Goal: Task Accomplishment & Management: Use online tool/utility

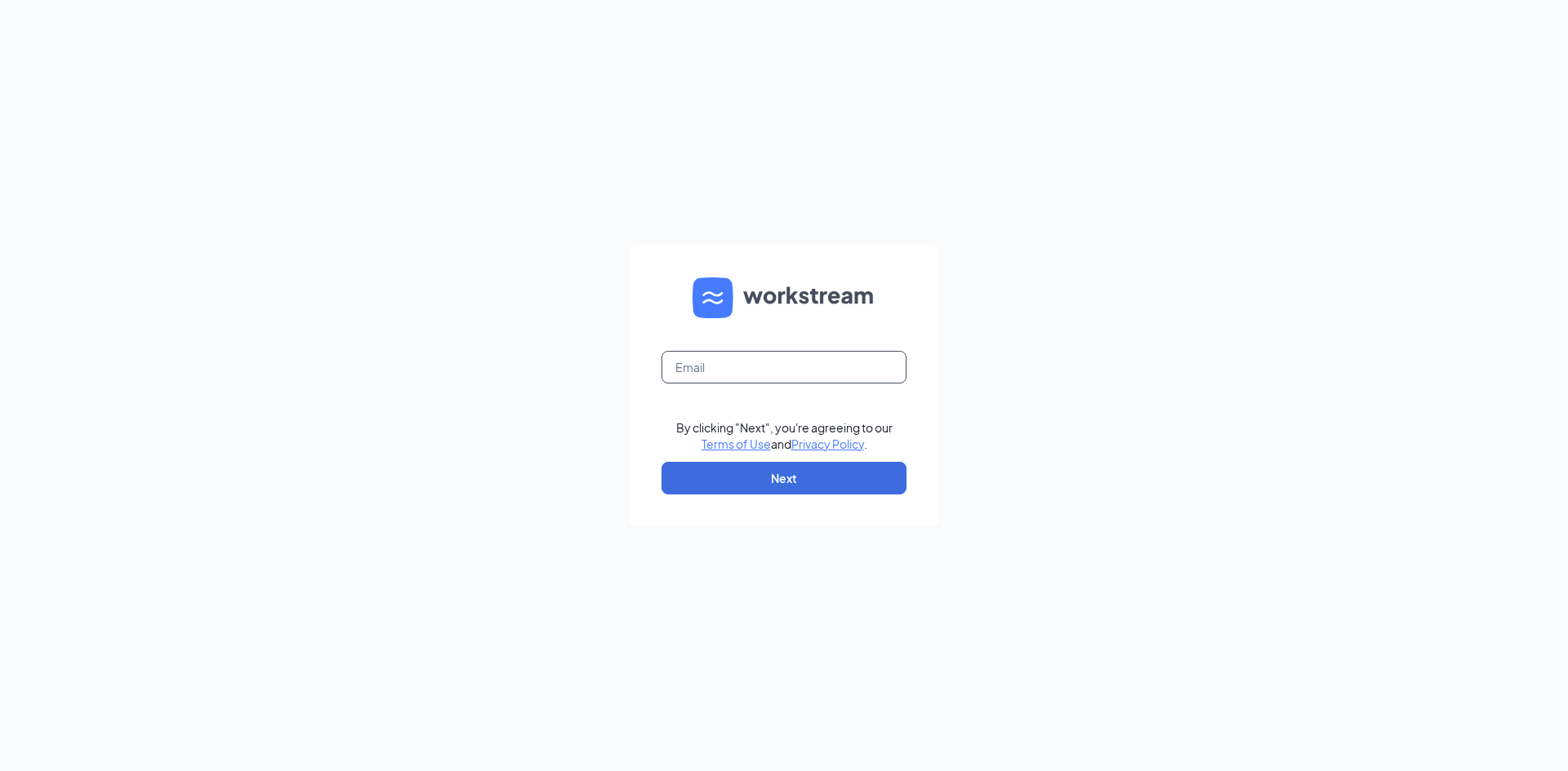
click at [701, 358] on input "text" at bounding box center [784, 368] width 245 height 33
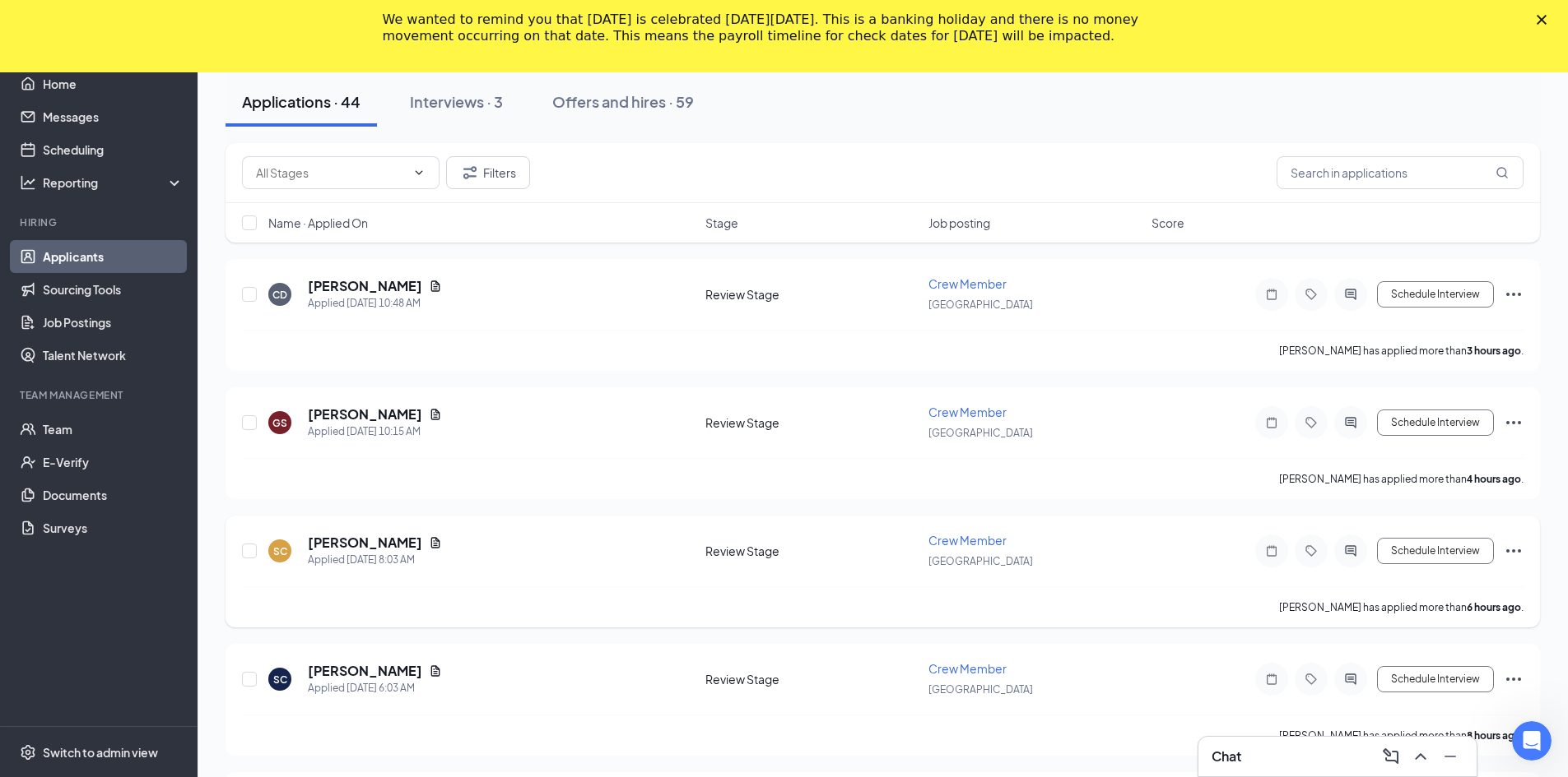
scroll to position [247, 0]
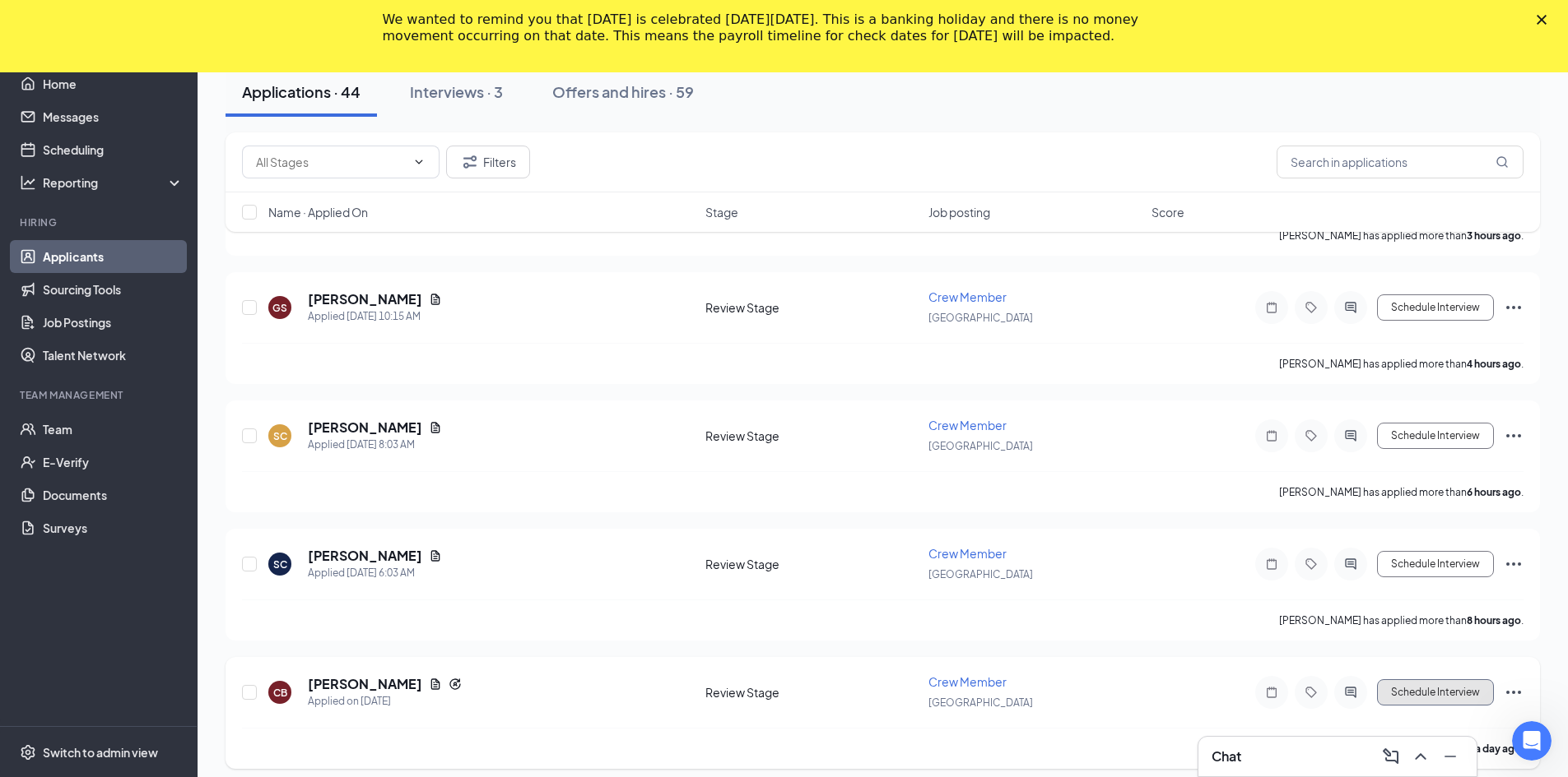
click at [1417, 687] on button "Schedule Interview" at bounding box center [1436, 693] width 117 height 26
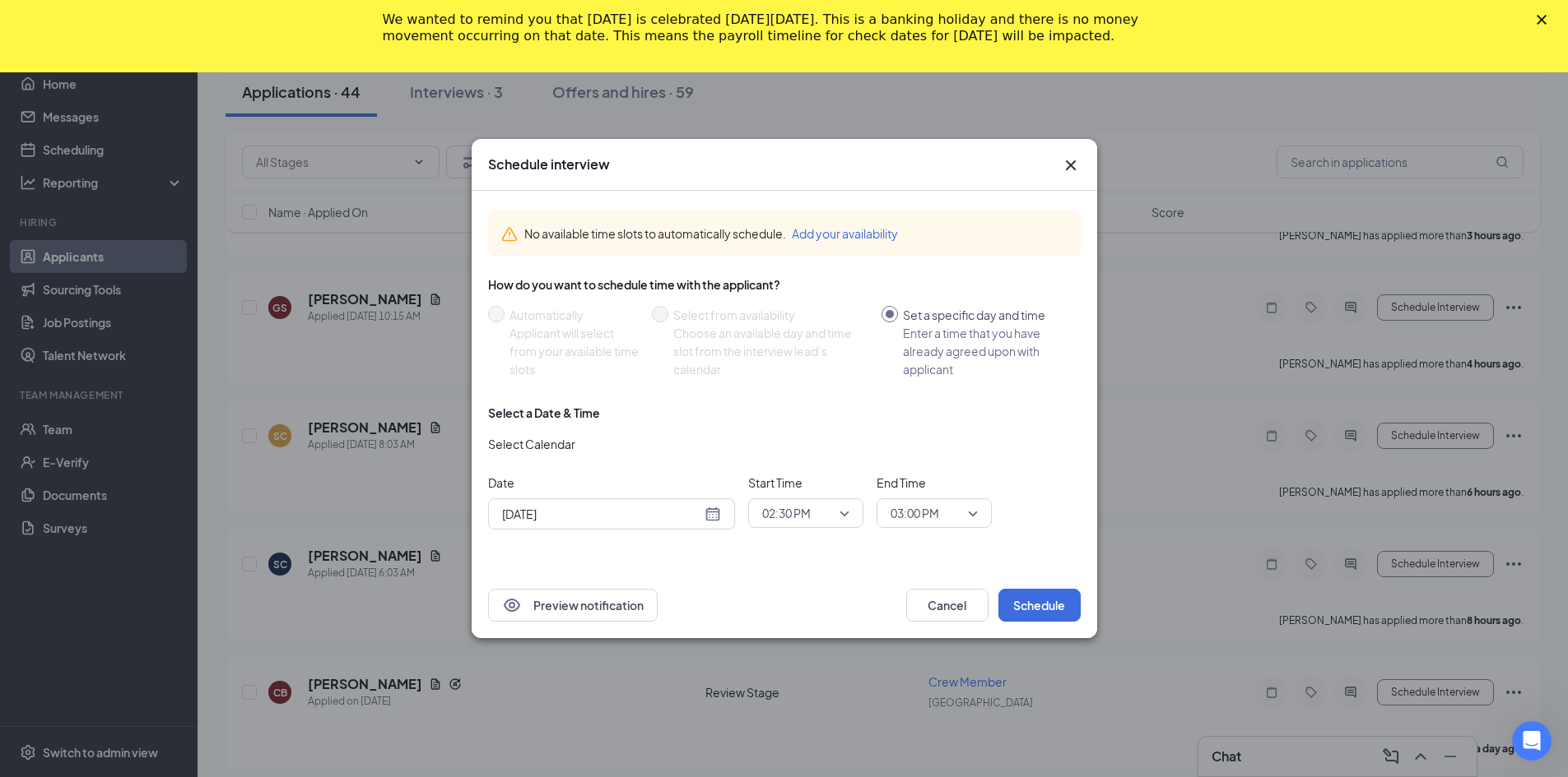
click at [712, 514] on div "[DATE]" at bounding box center [611, 513] width 219 height 18
type input "[DATE]"
click at [600, 450] on div "27" at bounding box center [602, 451] width 20 height 20
click at [846, 511] on span "02:30 PM" at bounding box center [805, 513] width 87 height 24
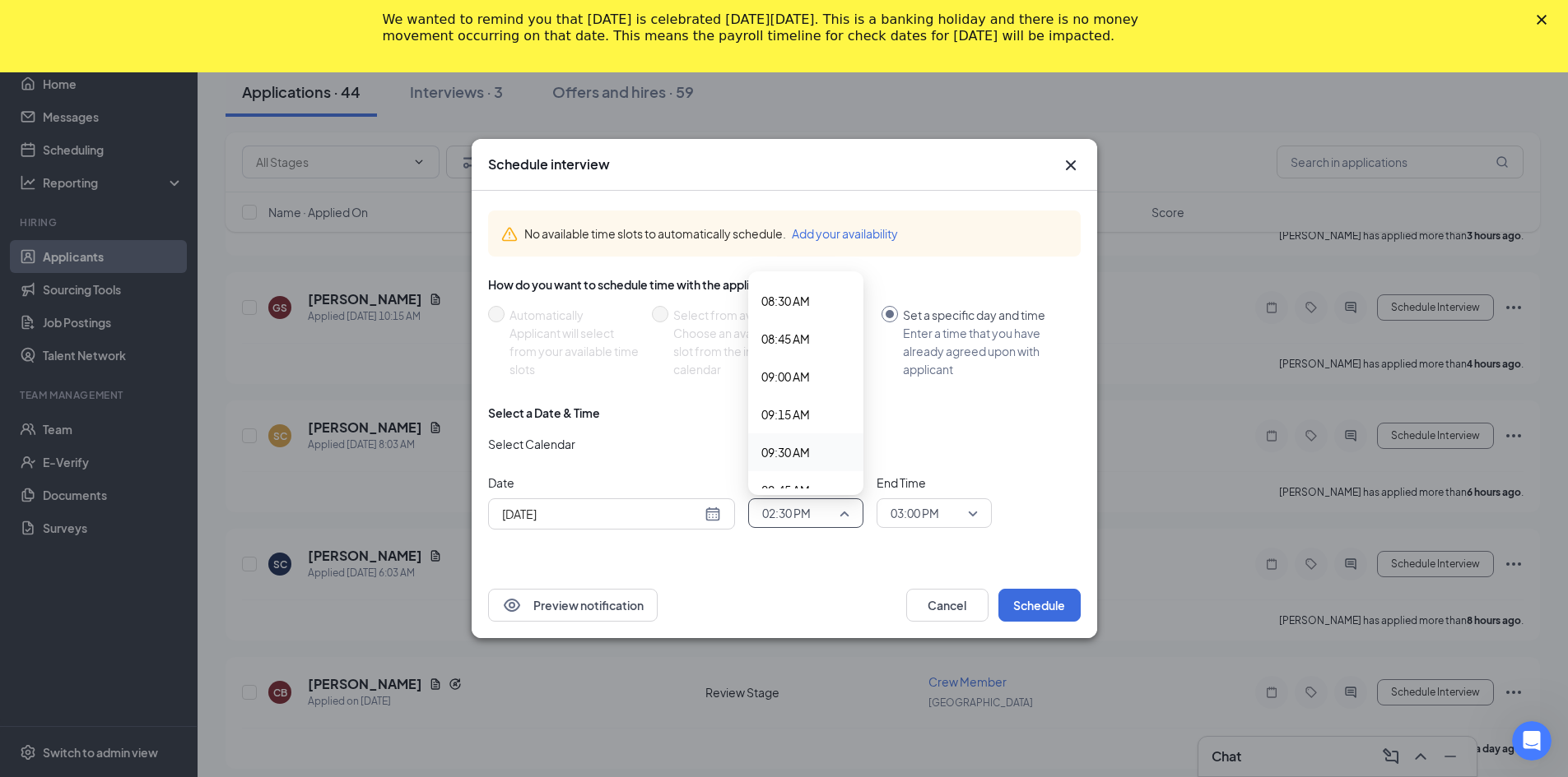
click at [797, 451] on span "09:30 AM" at bounding box center [786, 452] width 49 height 18
click at [973, 509] on span "03:00 PM" at bounding box center [934, 513] width 87 height 24
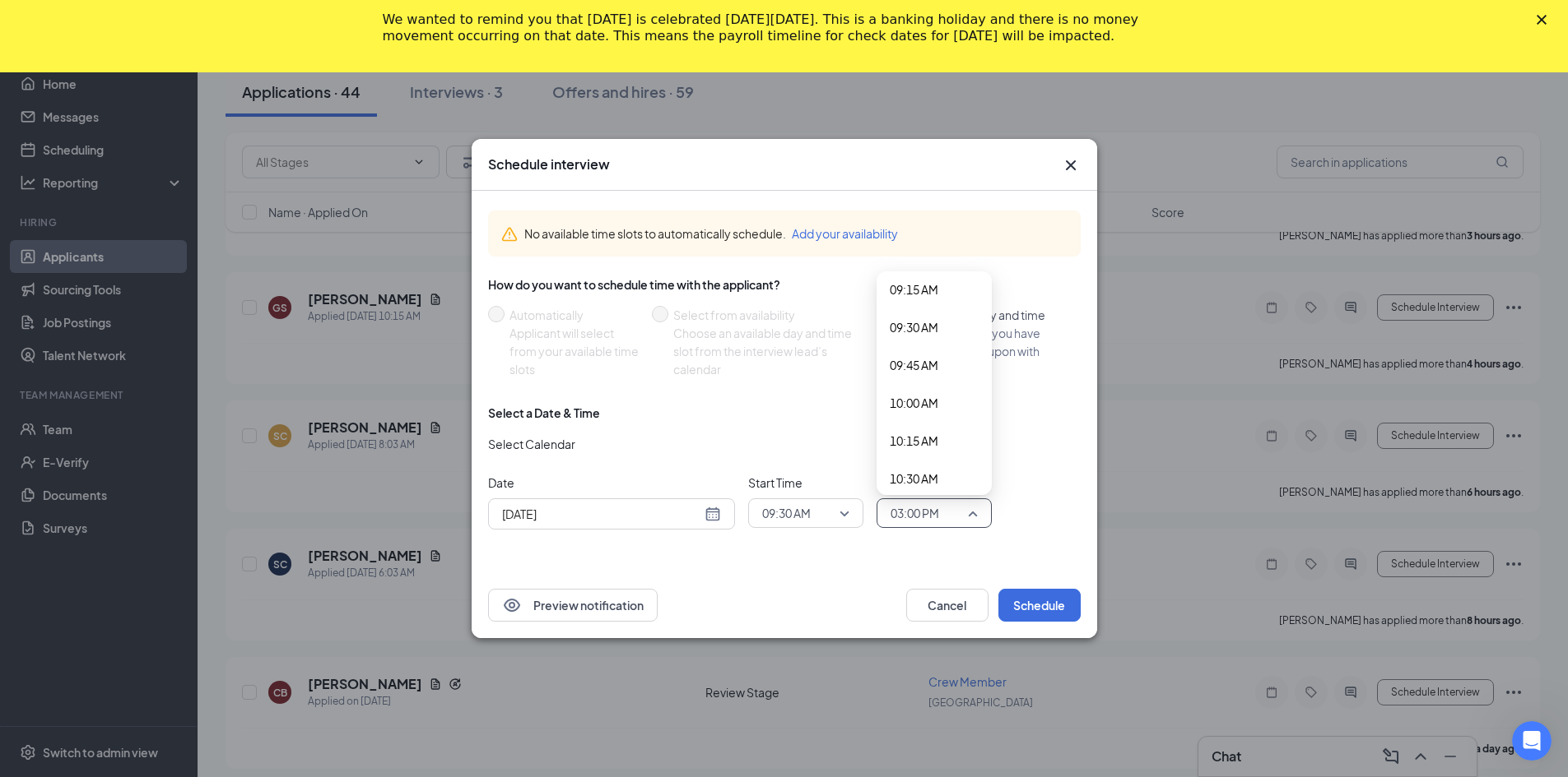
scroll to position [1458, 0]
click at [909, 310] on span "09:45 AM" at bounding box center [914, 314] width 49 height 18
click at [1028, 595] on button "Schedule" at bounding box center [1040, 606] width 83 height 33
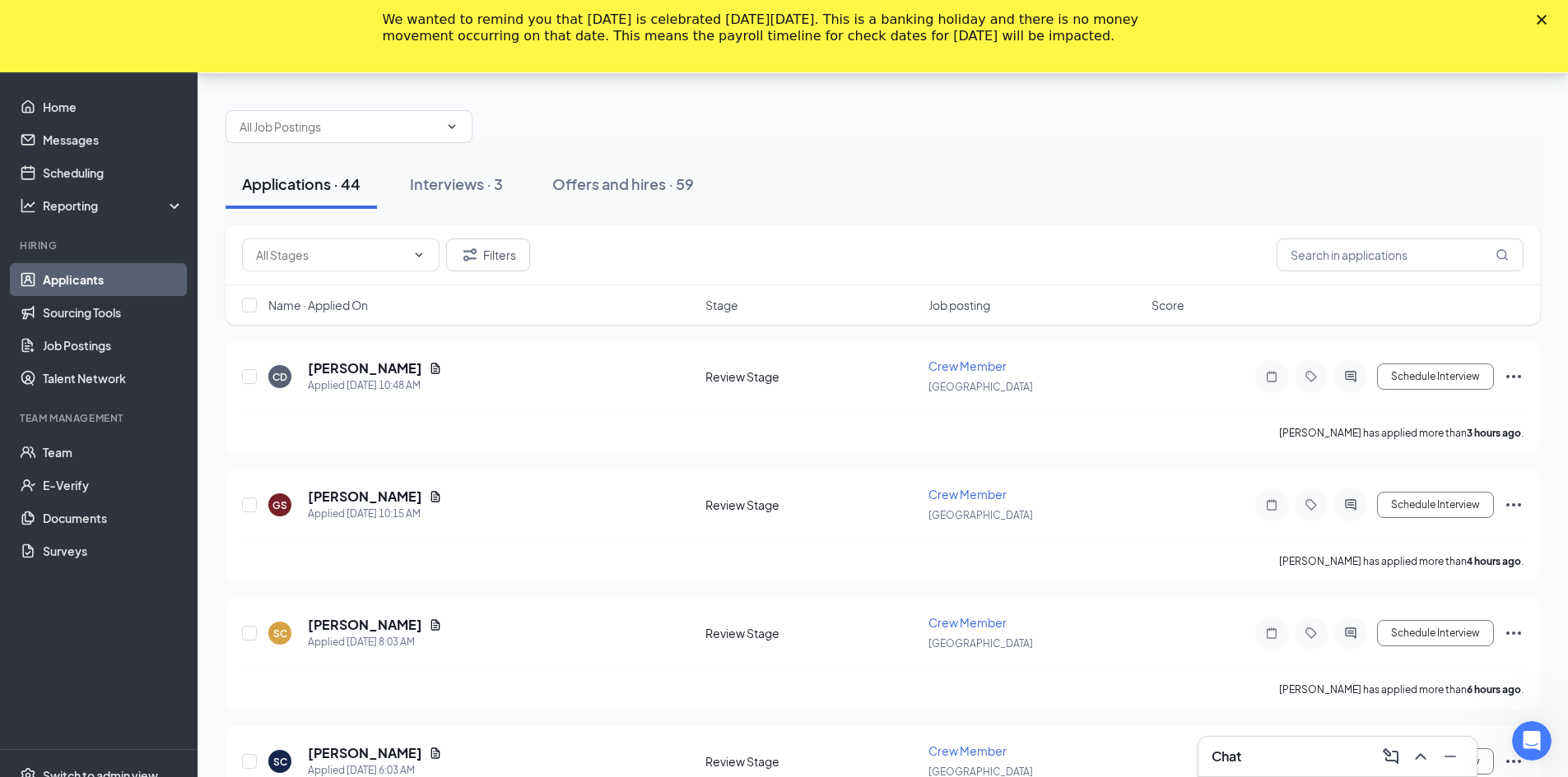
scroll to position [83, 0]
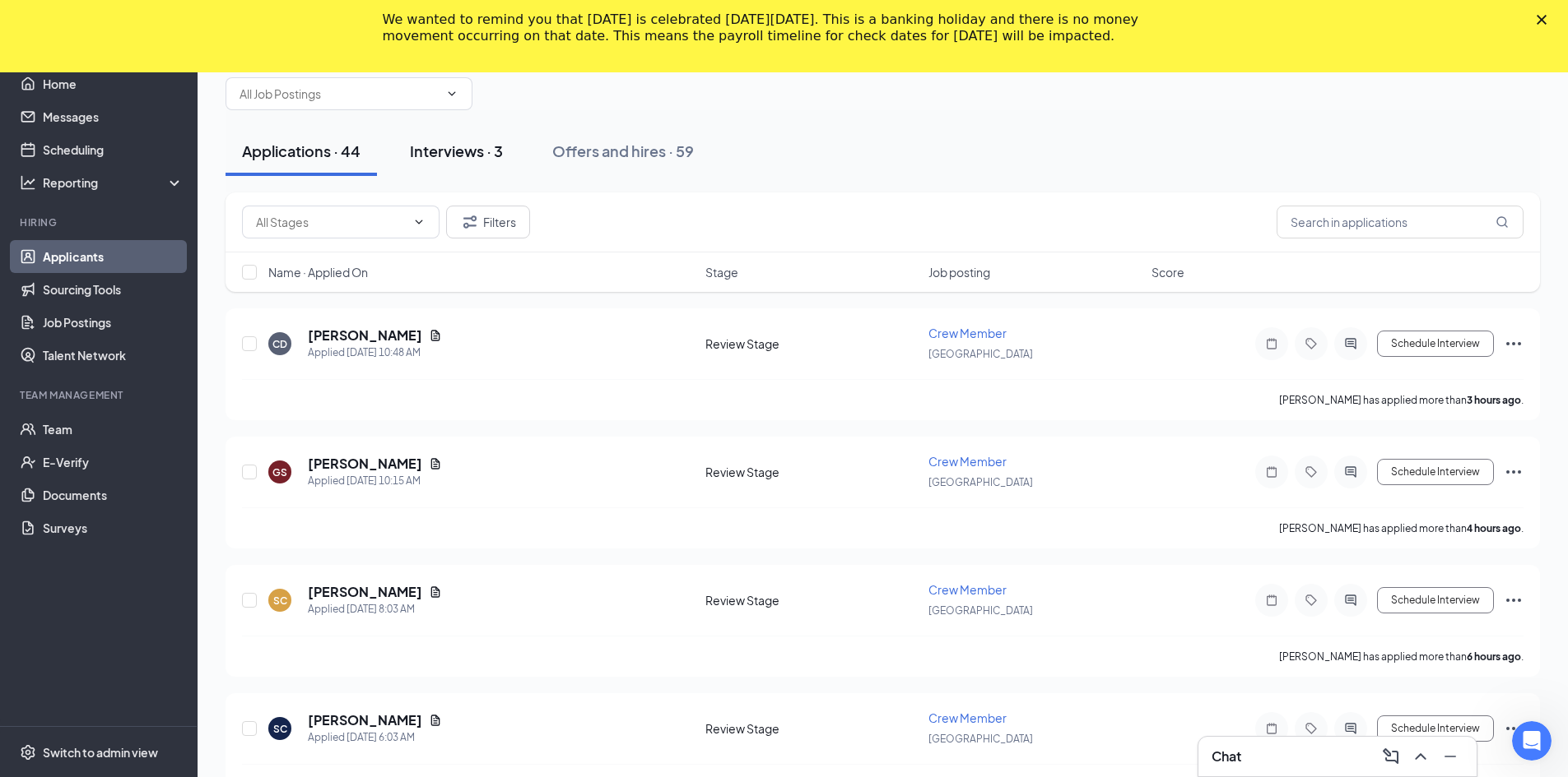
click at [445, 156] on div "Interviews · 3" at bounding box center [456, 151] width 93 height 21
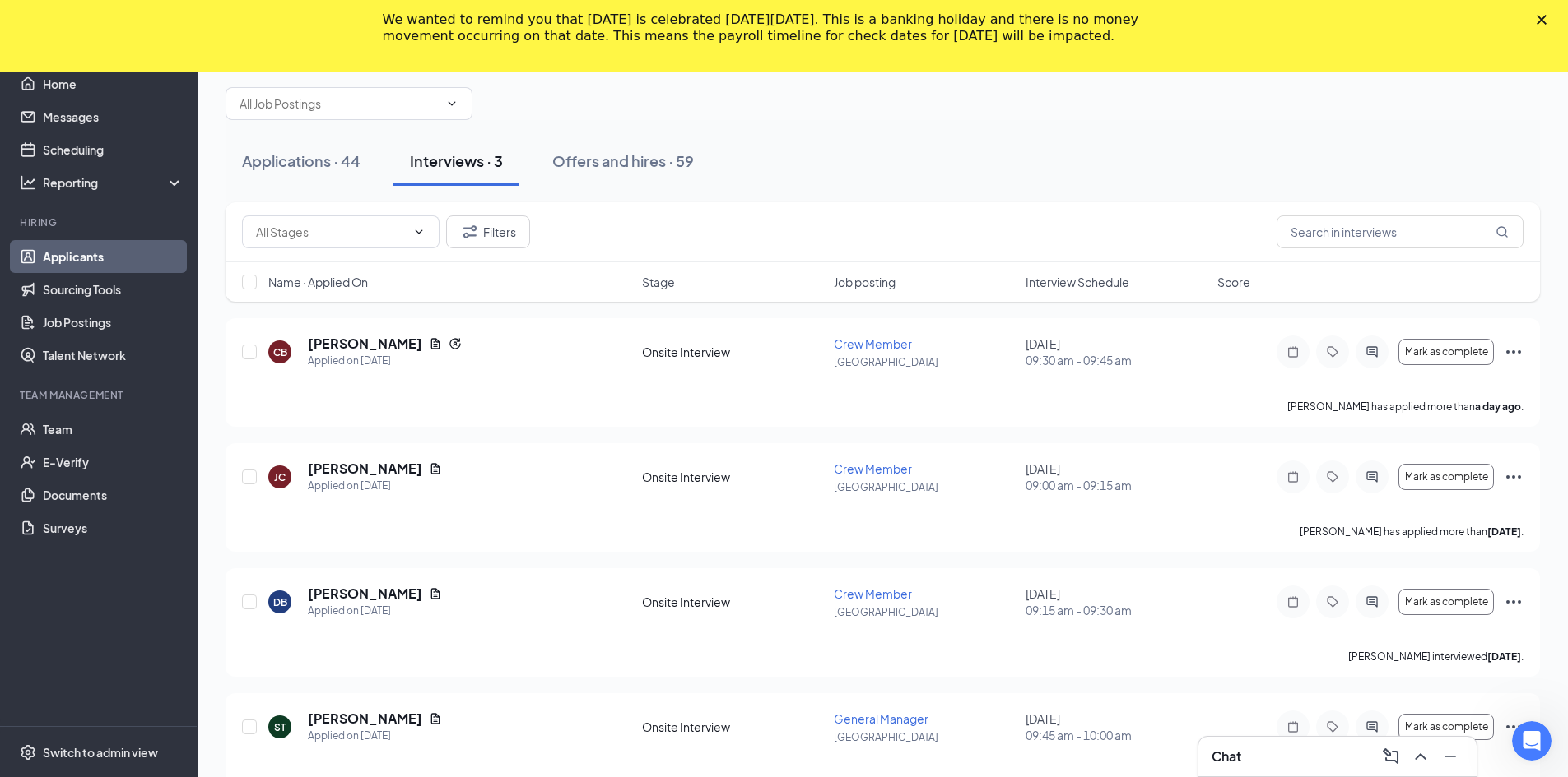
scroll to position [83, 0]
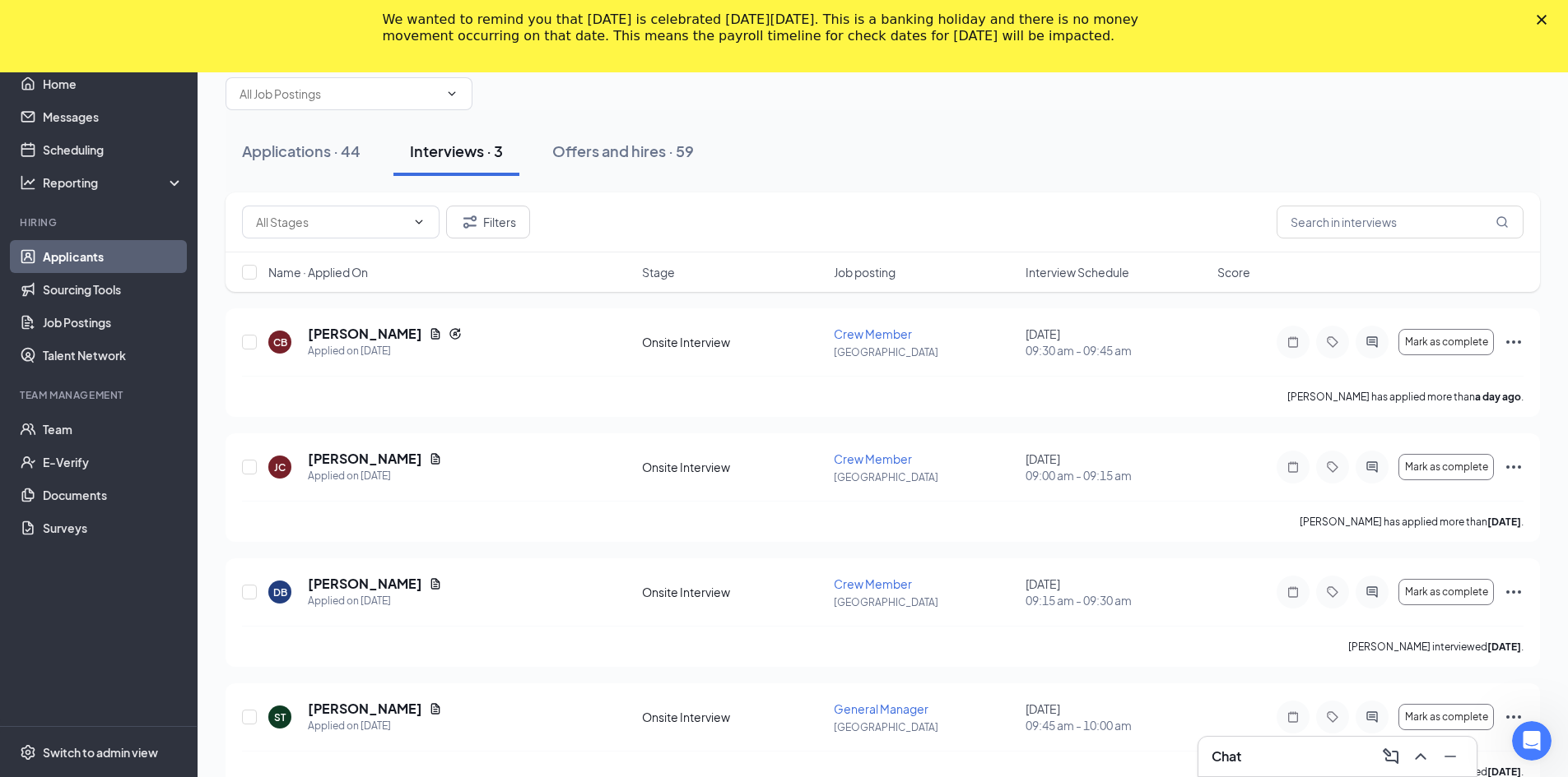
click at [1553, 16] on div "Close" at bounding box center [1544, 19] width 17 height 10
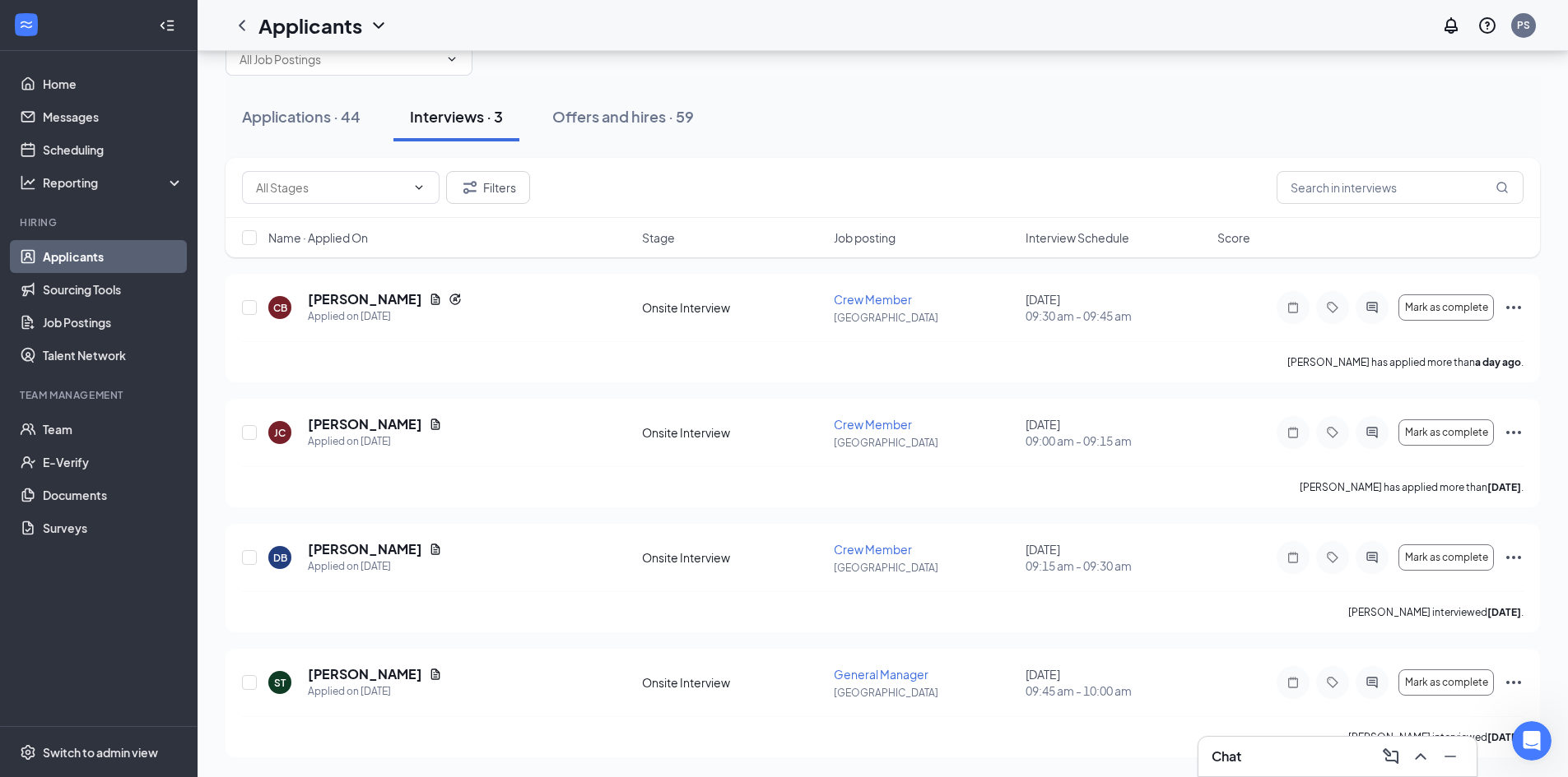
scroll to position [44, 0]
